Goal: Find specific fact: Find specific fact

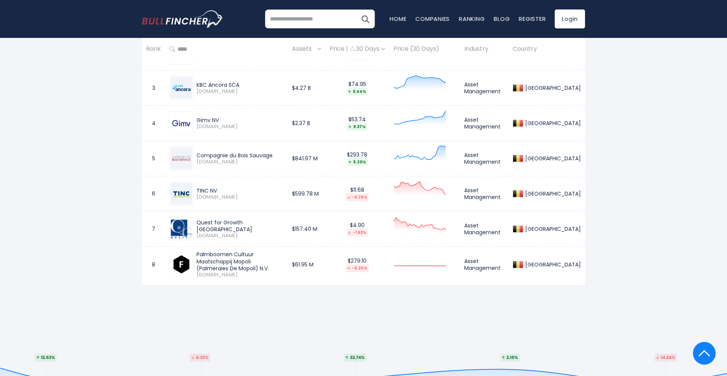
scroll to position [437, 0]
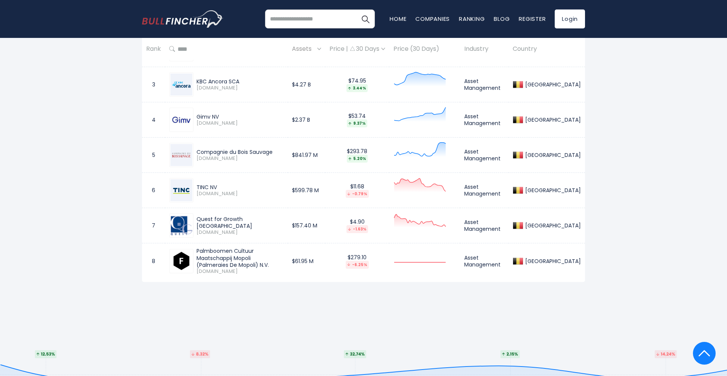
drag, startPoint x: 218, startPoint y: 196, endPoint x: 198, endPoint y: 187, distance: 22.0
click at [198, 187] on div "TINC NV [DOMAIN_NAME]" at bounding box center [239, 190] width 90 height 13
copy div "TINC NV [DOMAIN_NAME]"
drag, startPoint x: 267, startPoint y: 223, endPoint x: 198, endPoint y: 223, distance: 69.7
click at [198, 223] on div "Quest for Growth [GEOGRAPHIC_DATA]" at bounding box center [240, 222] width 87 height 14
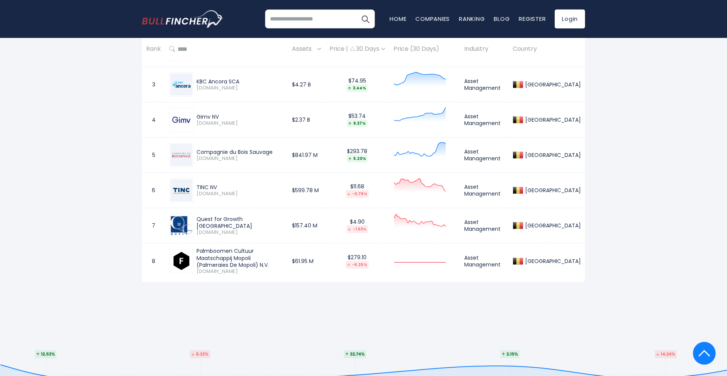
drag, startPoint x: 223, startPoint y: 231, endPoint x: 197, endPoint y: 222, distance: 27.4
click at [197, 222] on div "Quest for Growth [GEOGRAPHIC_DATA] [DOMAIN_NAME]" at bounding box center [239, 225] width 90 height 20
copy div "Quest for Growth Belgium [DOMAIN_NAME]"
drag, startPoint x: 226, startPoint y: 266, endPoint x: 197, endPoint y: 253, distance: 31.9
click at [197, 253] on div "Palmboomen Cultuur Maatschappij Mopoli (Palmeraies De Mopoli) N.V. [DOMAIN_NAME]" at bounding box center [239, 260] width 90 height 27
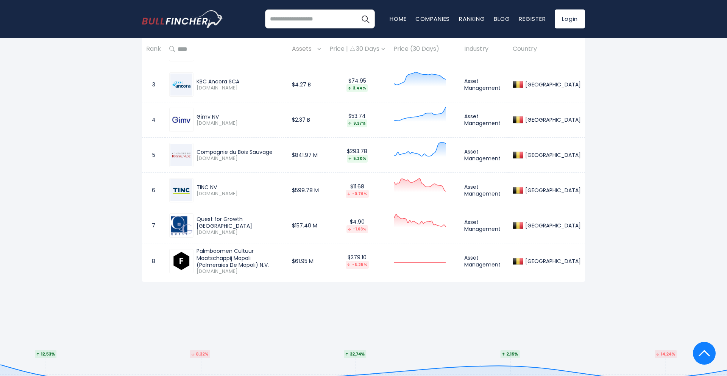
copy div "Palmboomen Cultuur Maatschappij Mopoli (Palmeraies De Mopoli) N.V. [DOMAIN_NAME]"
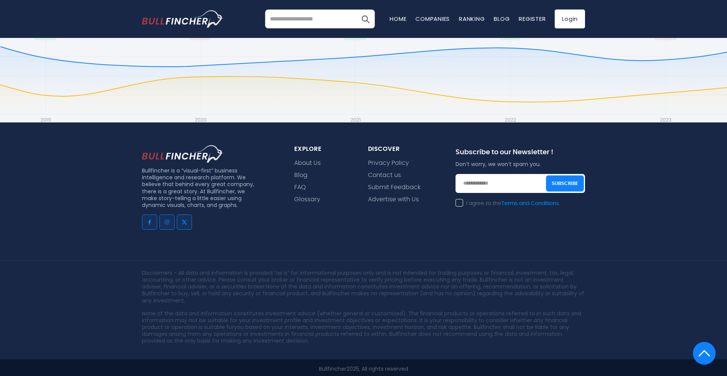
scroll to position [757, 0]
